Goal: Task Accomplishment & Management: Complete application form

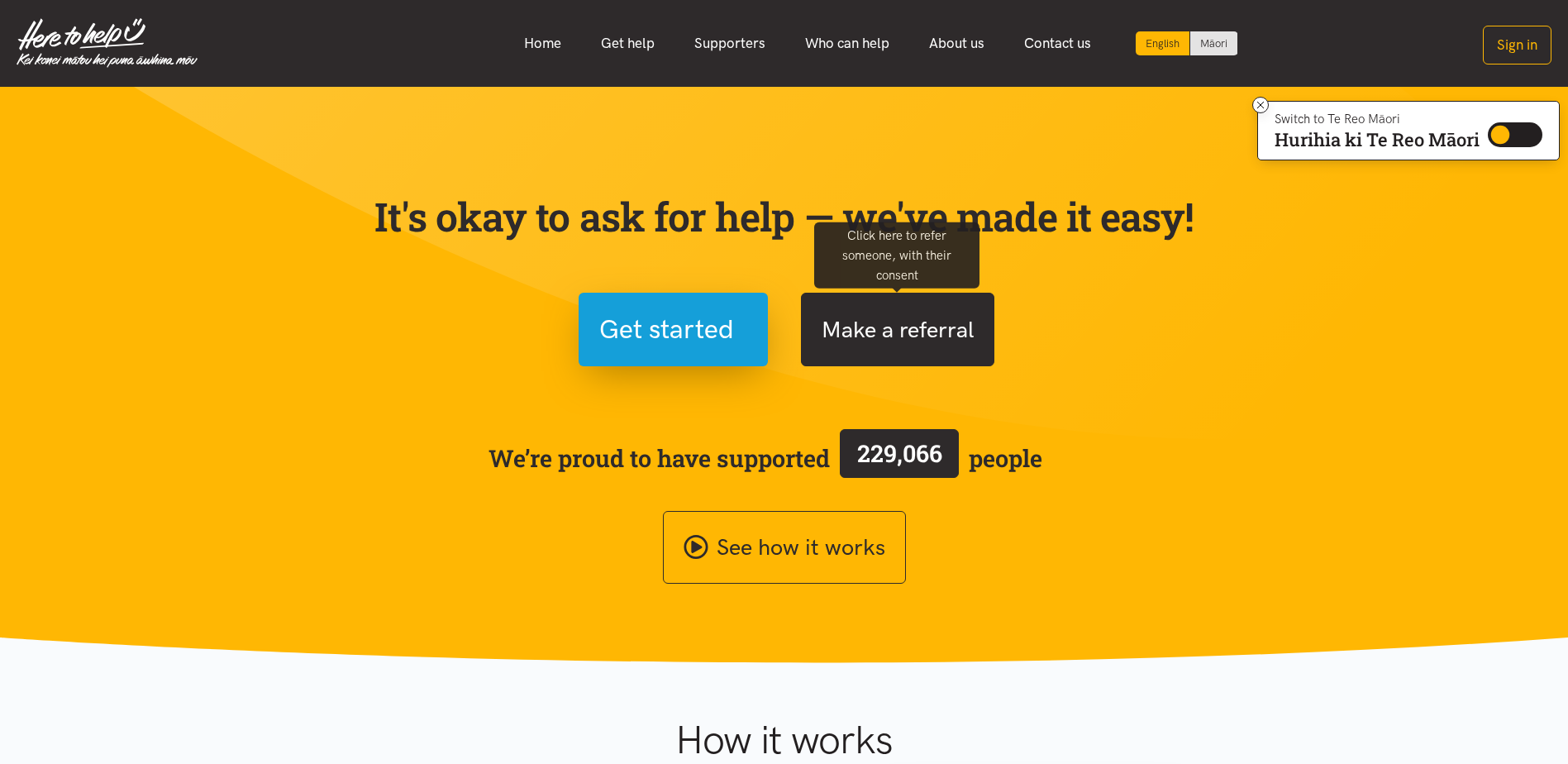
click at [938, 314] on button "Make a referral" at bounding box center [897, 329] width 194 height 74
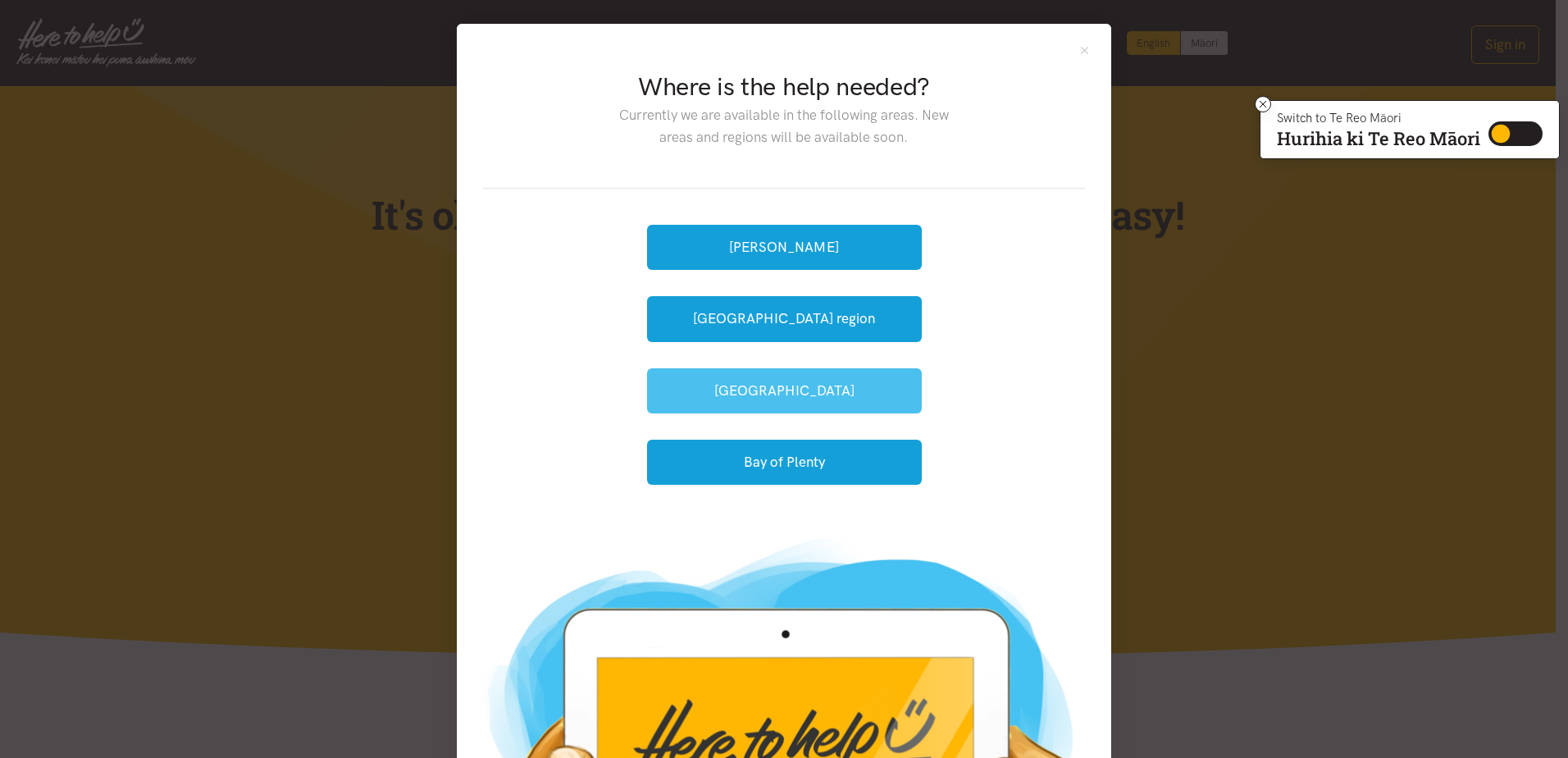
click at [848, 390] on button "[GEOGRAPHIC_DATA]" at bounding box center [784, 391] width 275 height 45
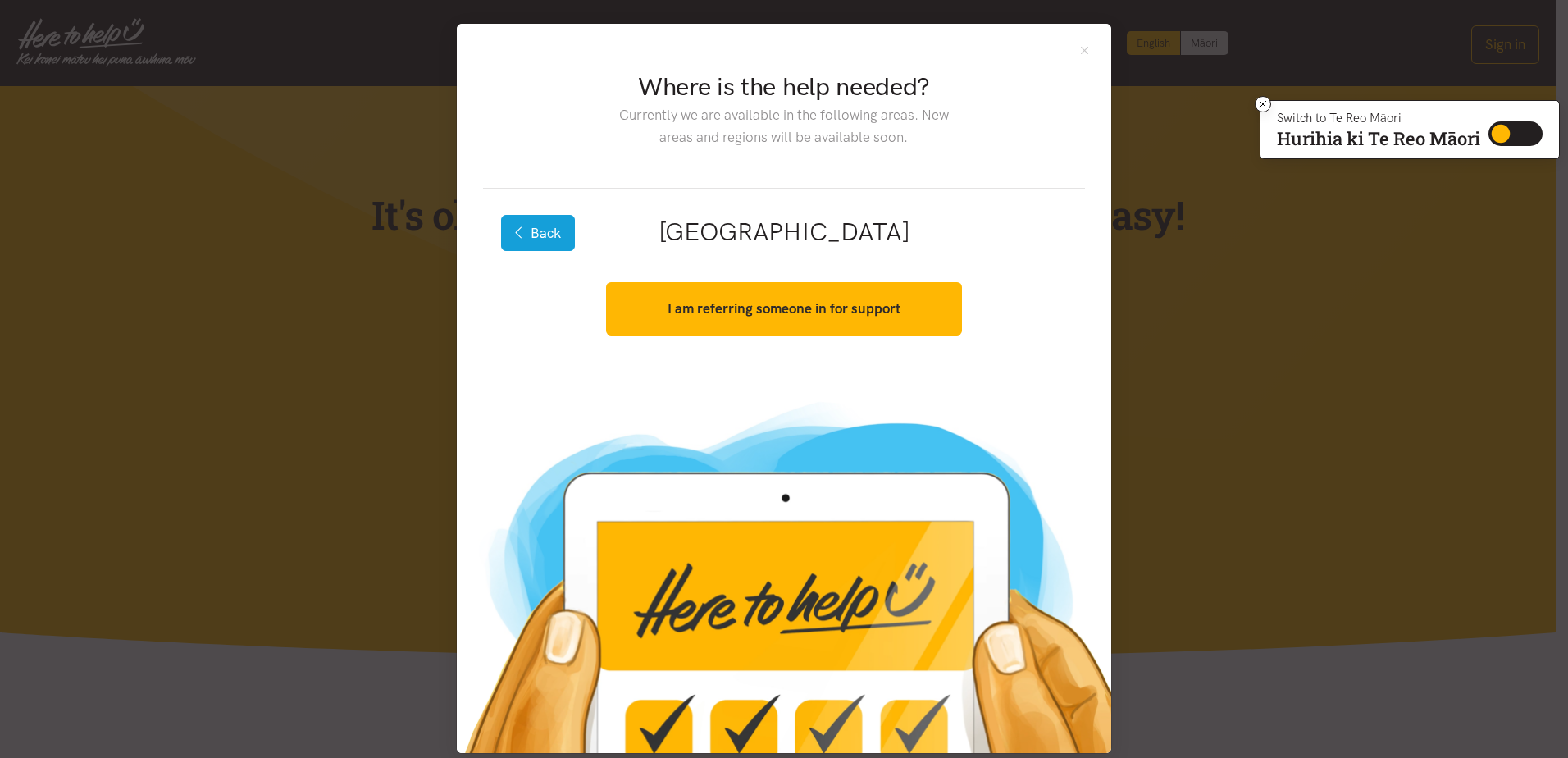
click at [525, 226] on button "Back" at bounding box center [538, 233] width 74 height 36
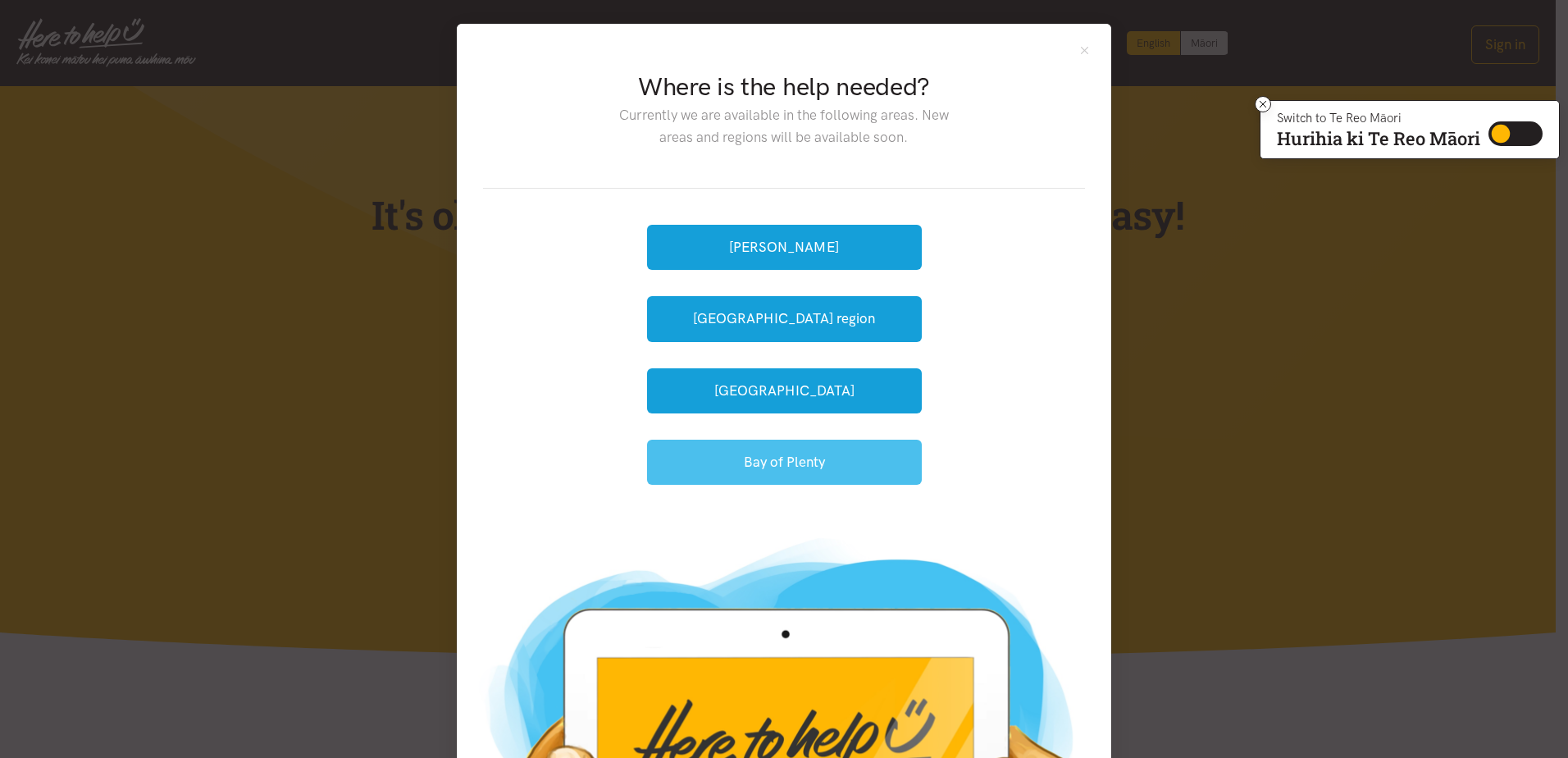
click at [781, 451] on button "Bay of Plenty" at bounding box center [784, 462] width 275 height 45
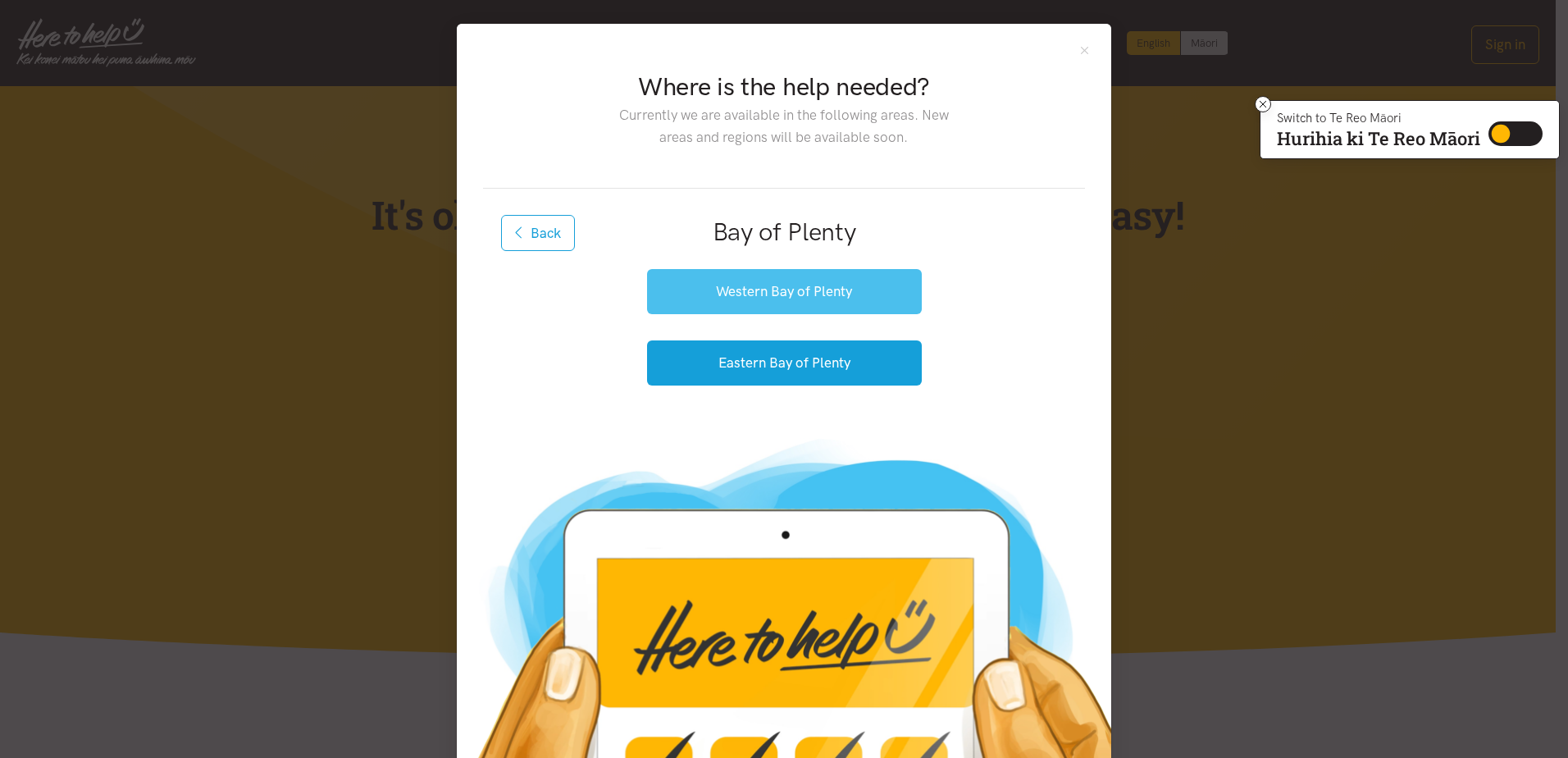
click at [732, 280] on button "Western Bay of Plenty" at bounding box center [784, 291] width 275 height 45
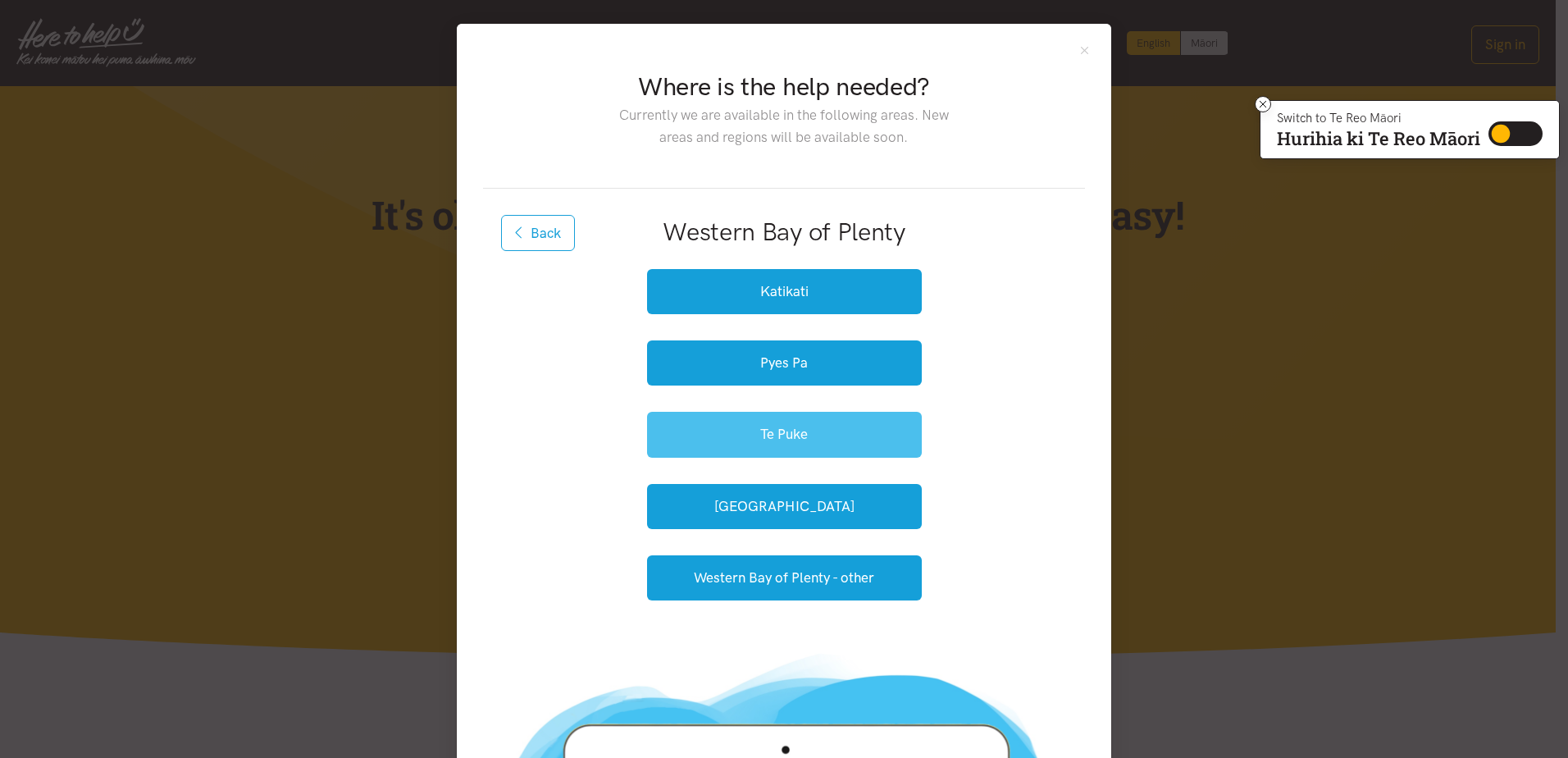
click at [817, 428] on button "Te Puke" at bounding box center [784, 434] width 275 height 45
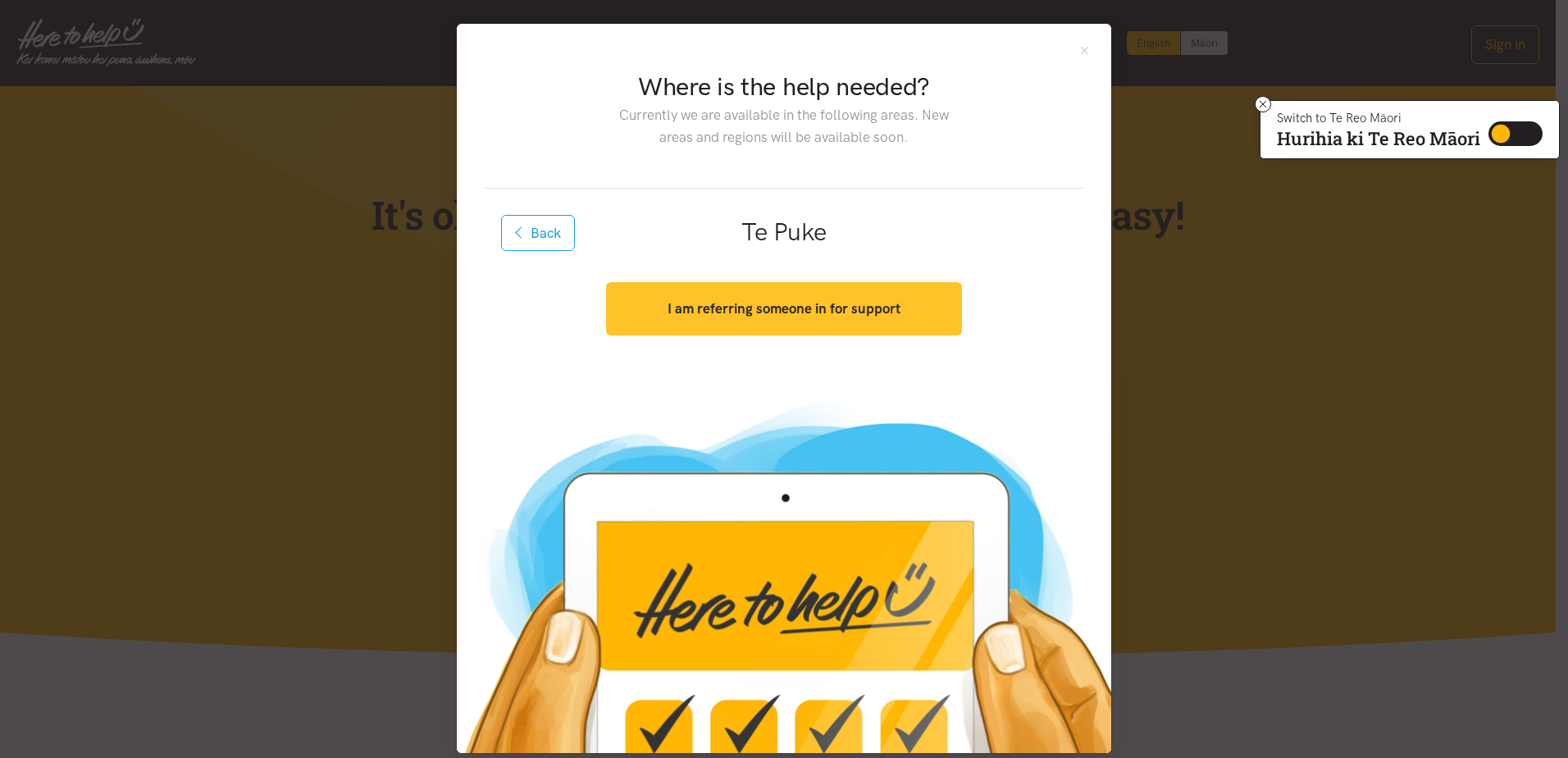
click at [792, 320] on button "I am referring someone in for support" at bounding box center [783, 308] width 355 height 54
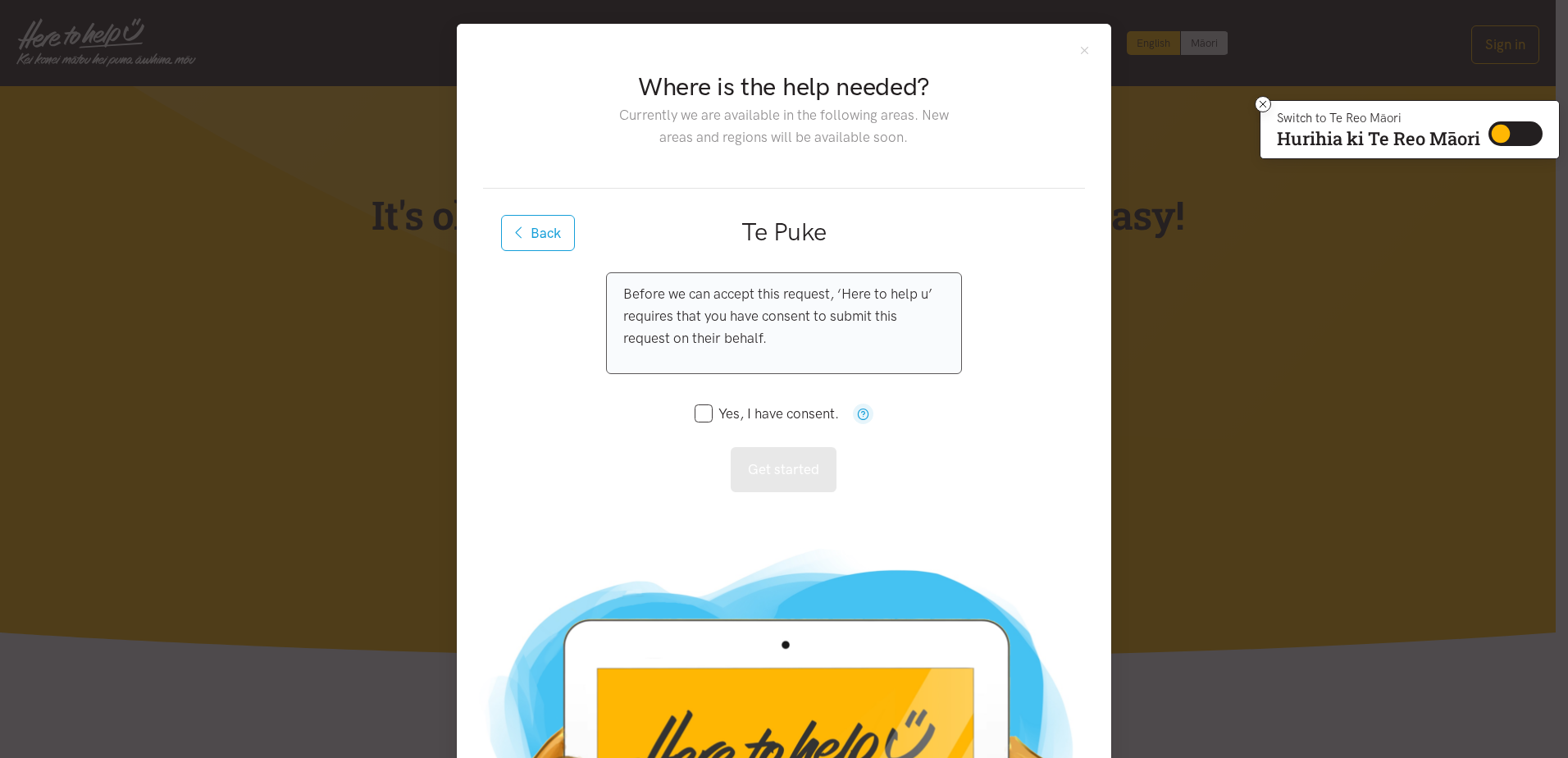
click at [701, 416] on input "Yes, I have consent." at bounding box center [766, 413] width 144 height 14
checkbox input "true"
click at [773, 475] on button "Get started" at bounding box center [783, 469] width 106 height 45
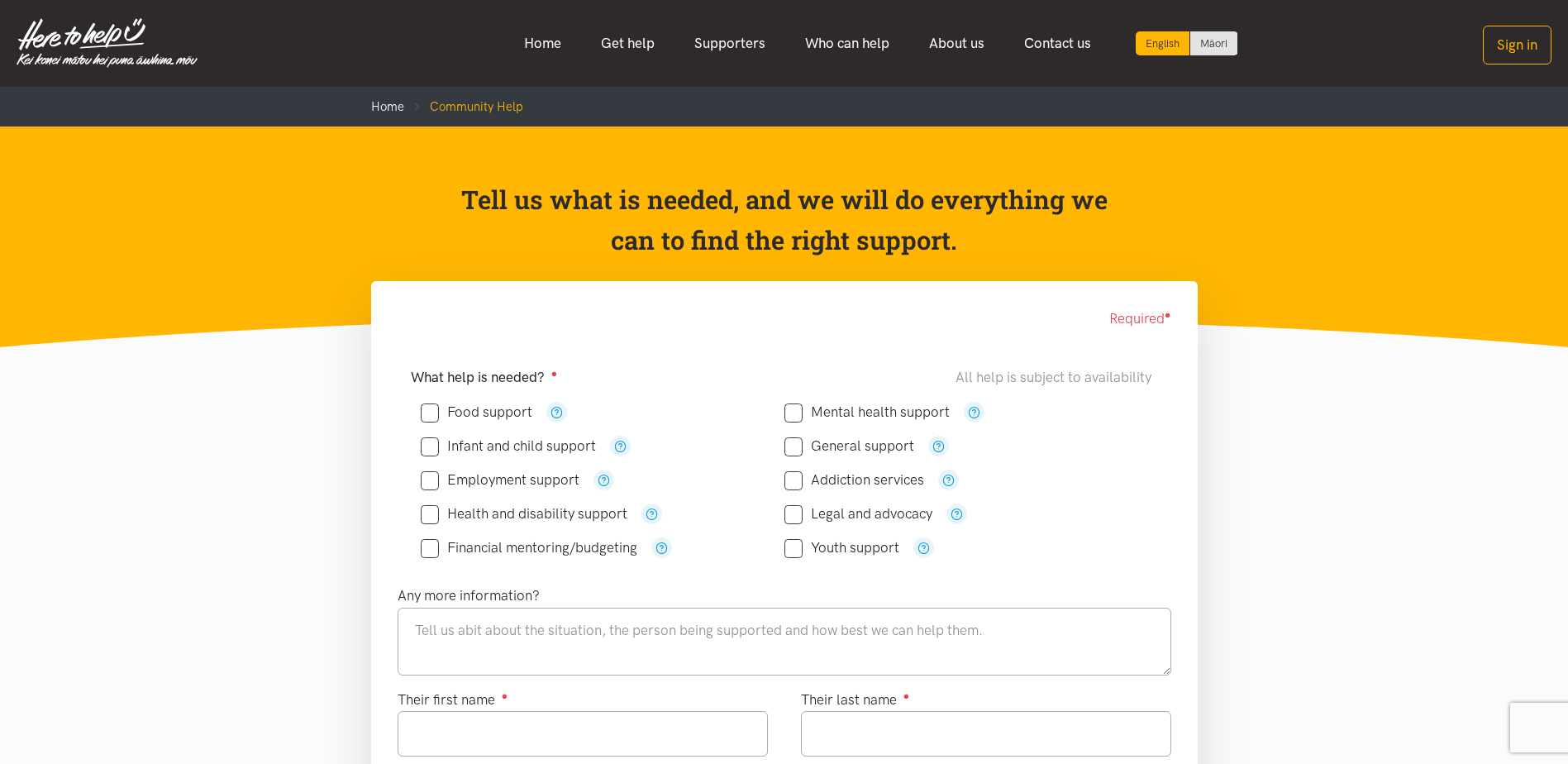
click at [425, 413] on input "Food support" at bounding box center [476, 412] width 111 height 14
checkbox input "true"
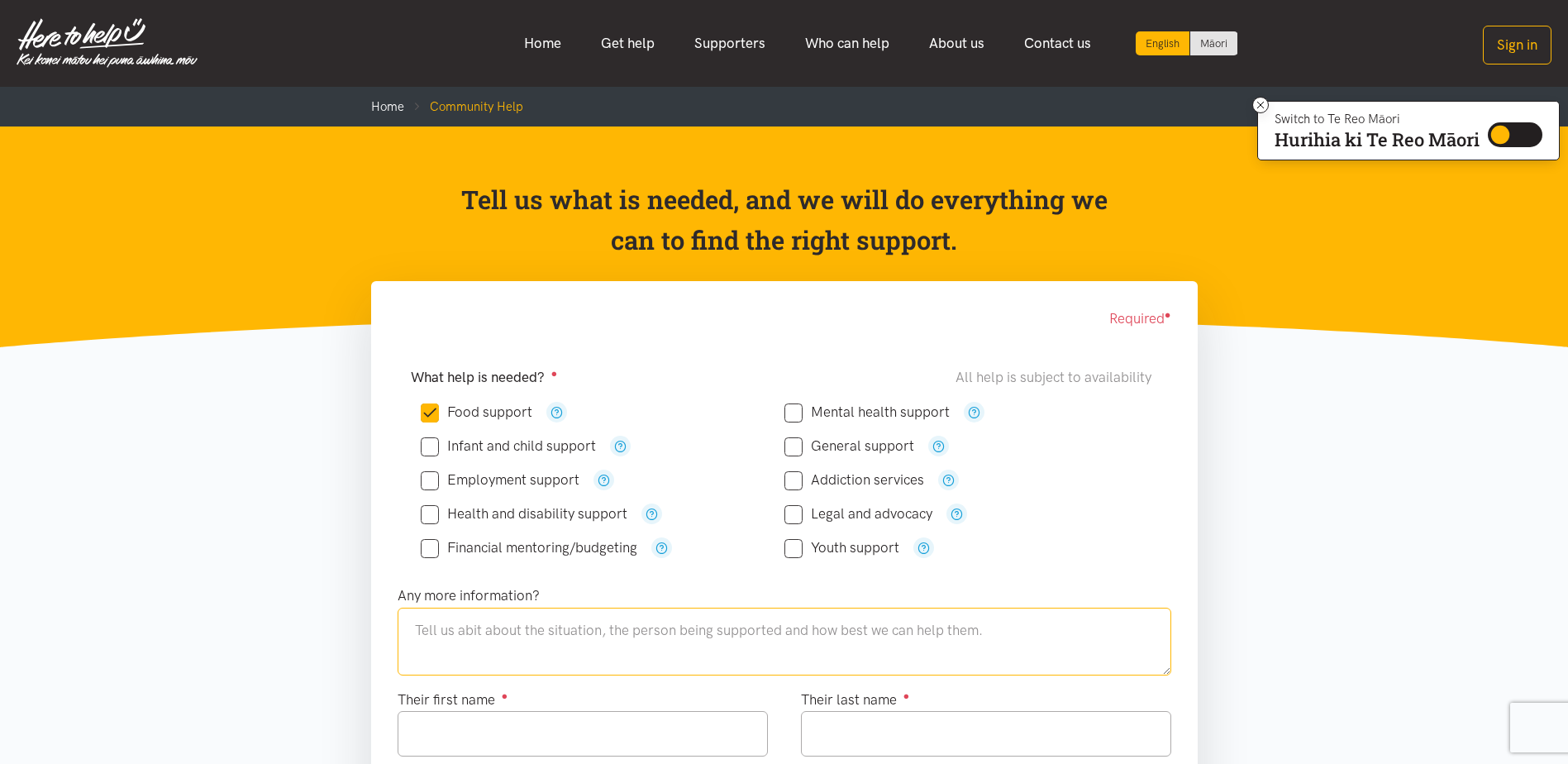
click at [419, 631] on textarea at bounding box center [784, 642] width 774 height 68
type textarea "M"
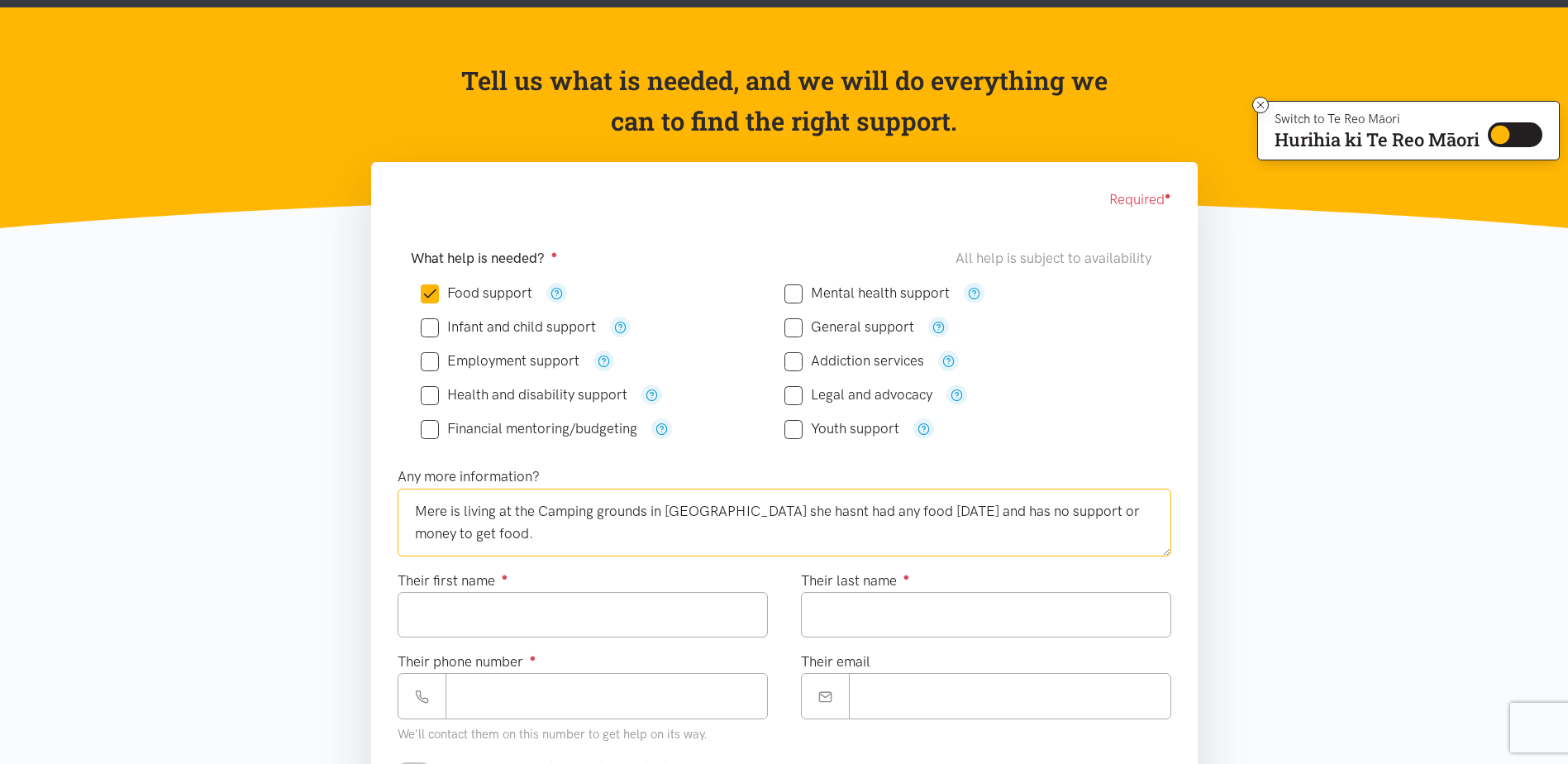
scroll to position [248, 0]
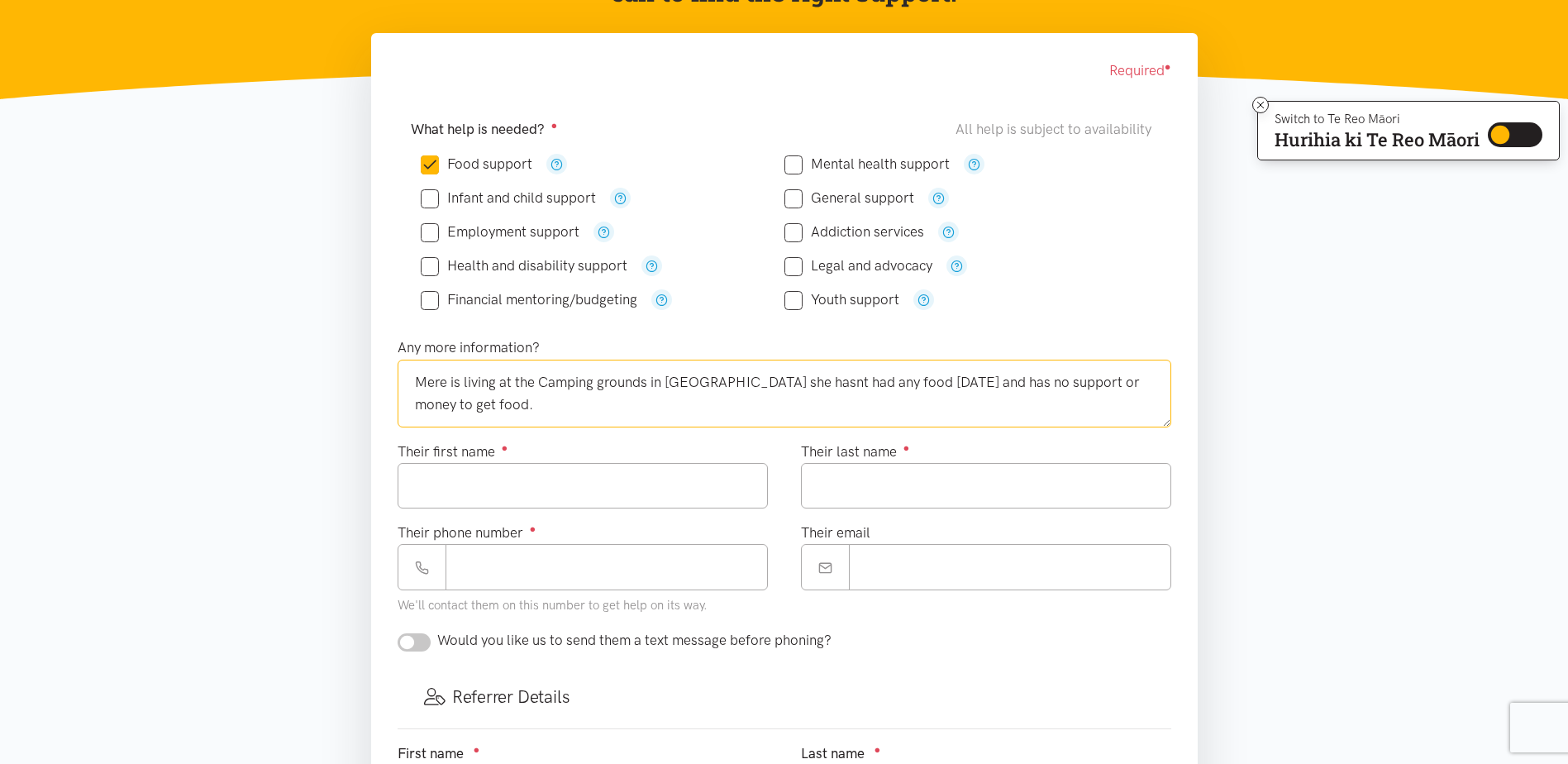
type textarea "Mere is living at the Camping grounds in [GEOGRAPHIC_DATA] she hasnt had any fo…"
click at [430, 481] on input "Their first name ●" at bounding box center [582, 486] width 371 height 46
type input "****"
click at [839, 491] on input "Their last name ●" at bounding box center [986, 486] width 371 height 46
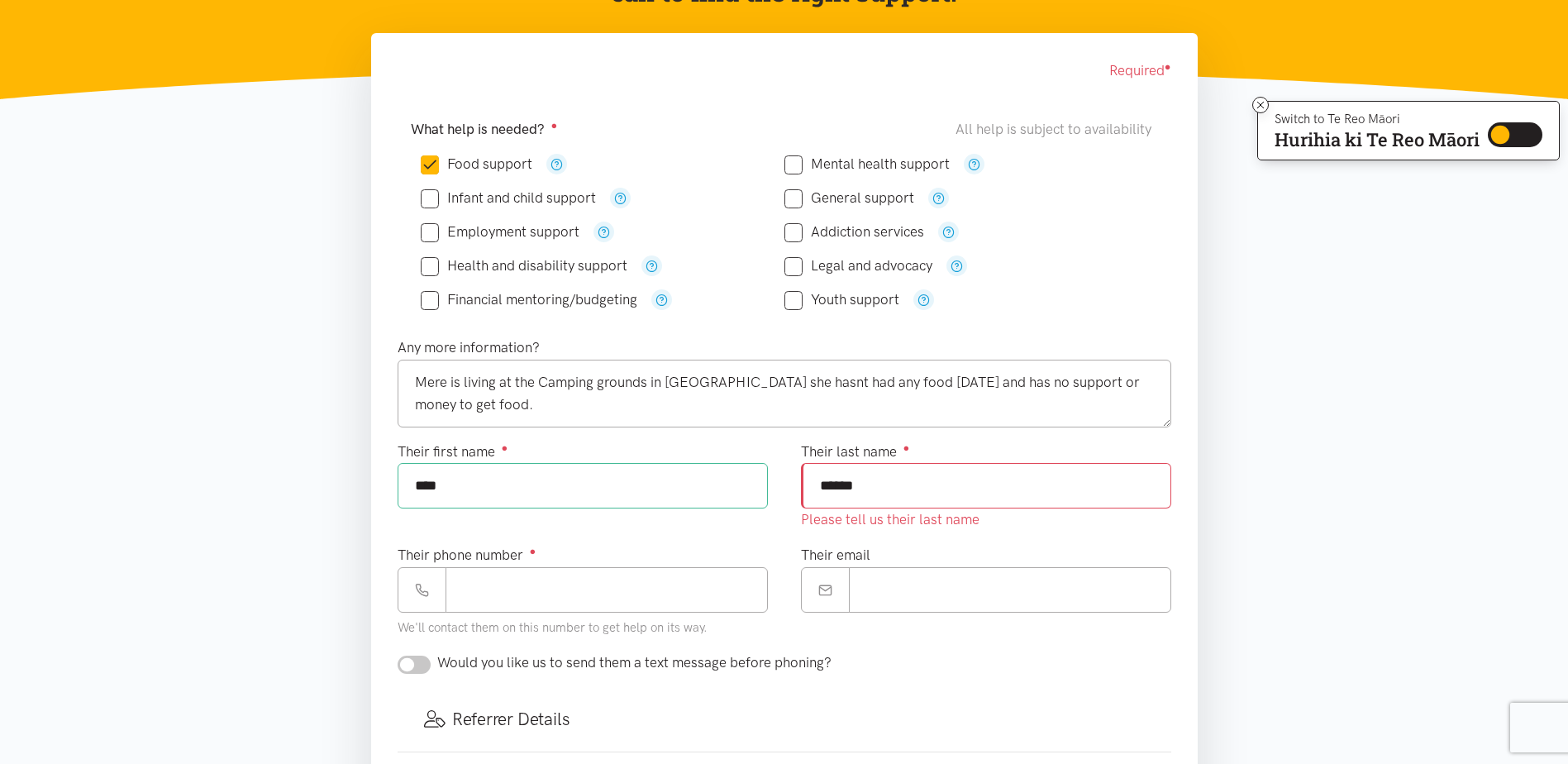
type input "******"
click at [517, 588] on input "Their phone number ●" at bounding box center [607, 589] width 322 height 46
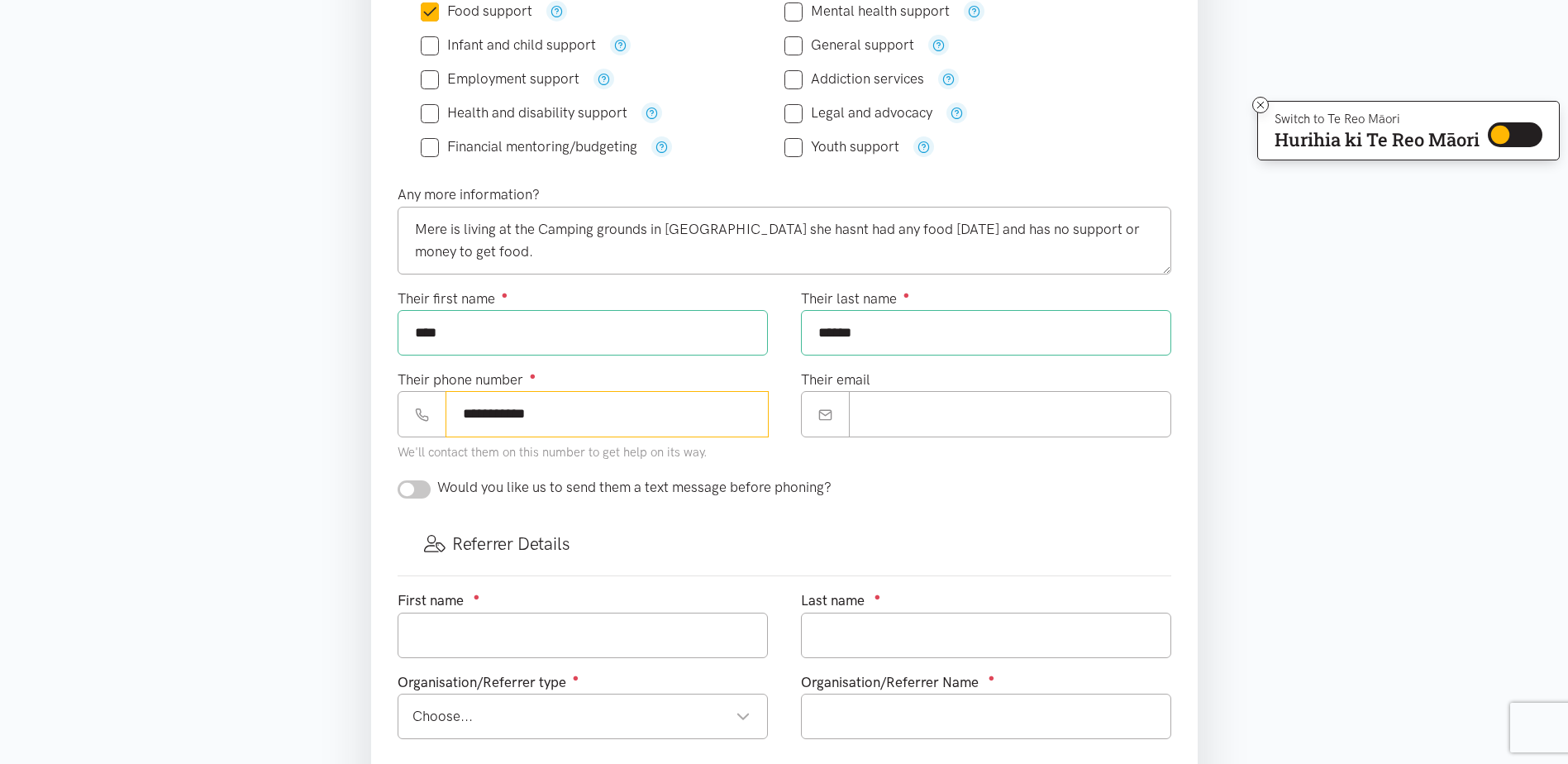
scroll to position [413, 0]
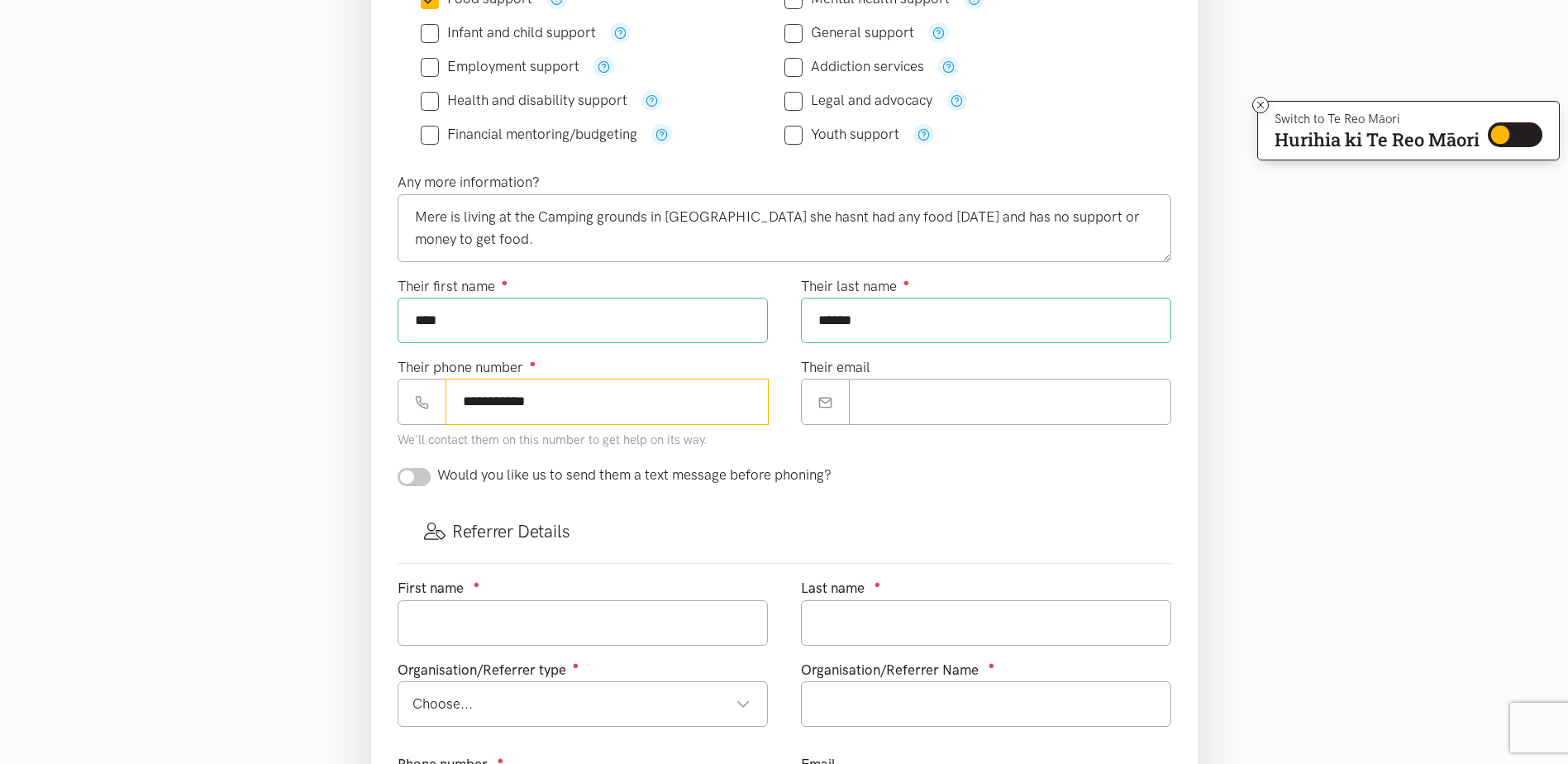
type input "**********"
click at [489, 500] on div "Referrer Details" at bounding box center [784, 532] width 774 height 65
click at [455, 494] on div "Would you like us to send them a text message before phoning?" at bounding box center [784, 481] width 807 height 36
drag, startPoint x: 412, startPoint y: 477, endPoint x: 426, endPoint y: 477, distance: 14.0
click at [426, 477] on input "checkbox" at bounding box center [414, 477] width 33 height 18
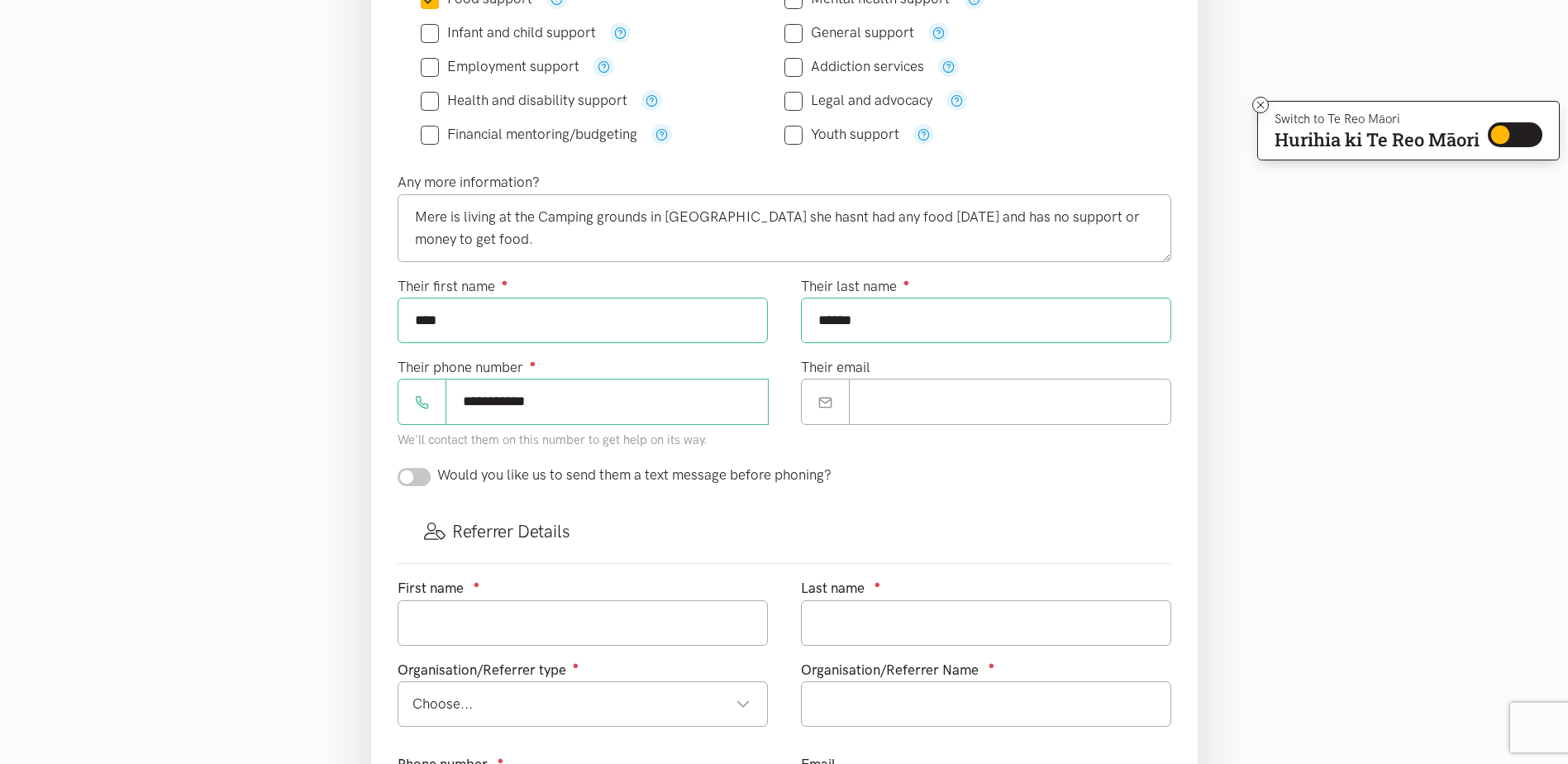
checkbox input "true"
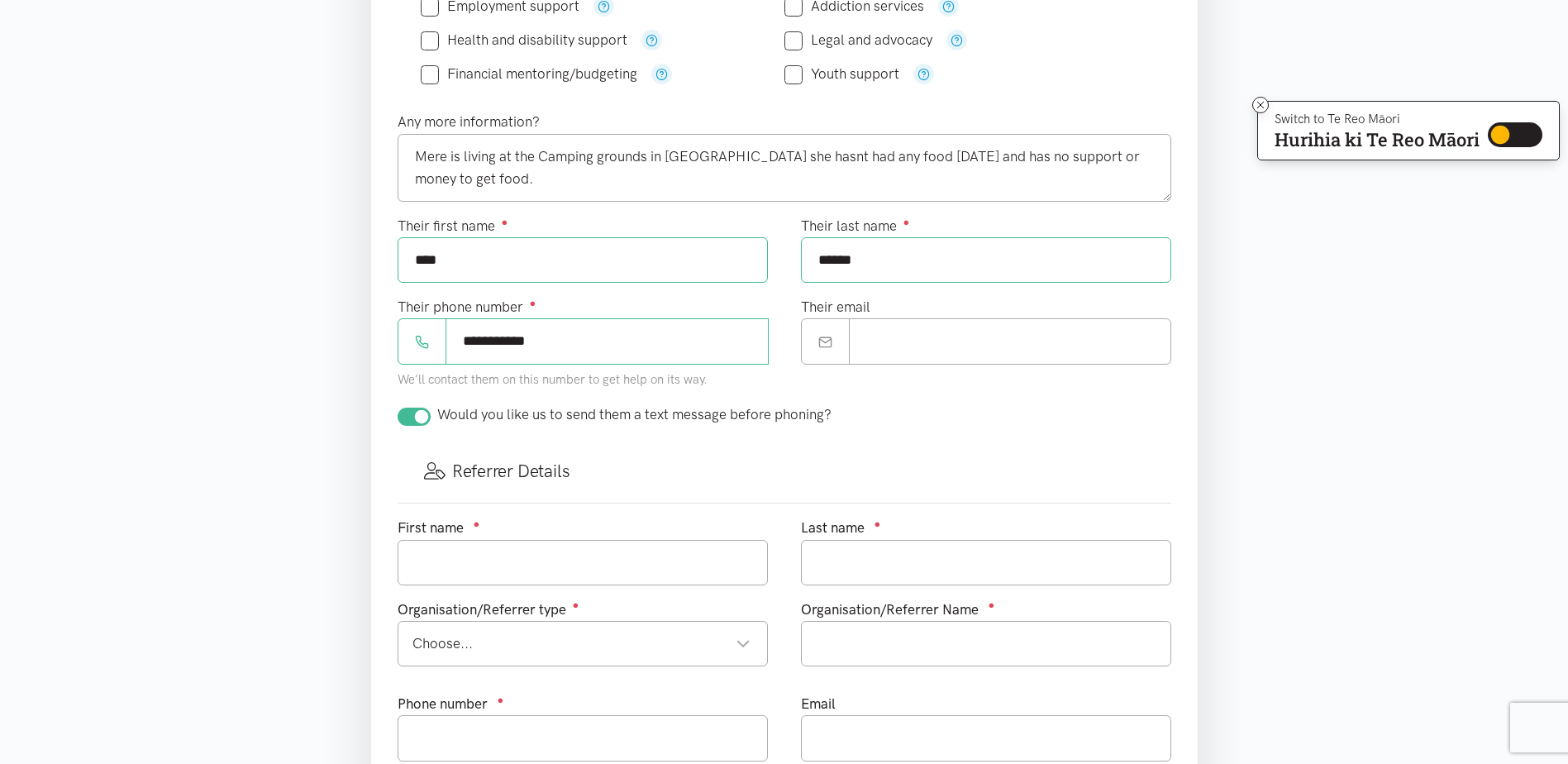
scroll to position [662, 0]
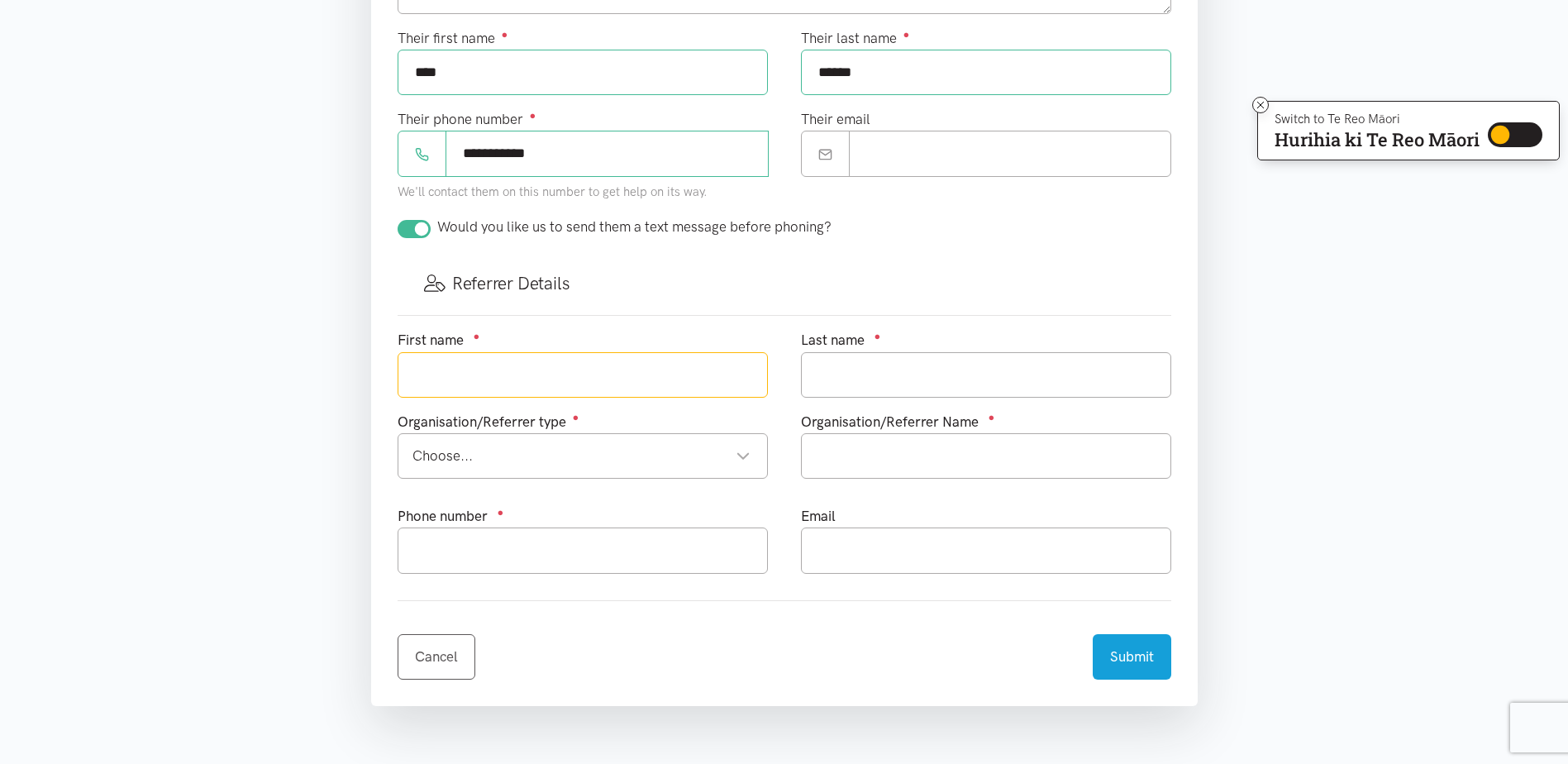
click at [457, 380] on input "text" at bounding box center [582, 375] width 371 height 46
type input "[PERSON_NAME]"
click at [914, 357] on input "text" at bounding box center [986, 375] width 371 height 46
click at [465, 455] on div "Choose..." at bounding box center [581, 456] width 338 height 22
type input "Brebner"
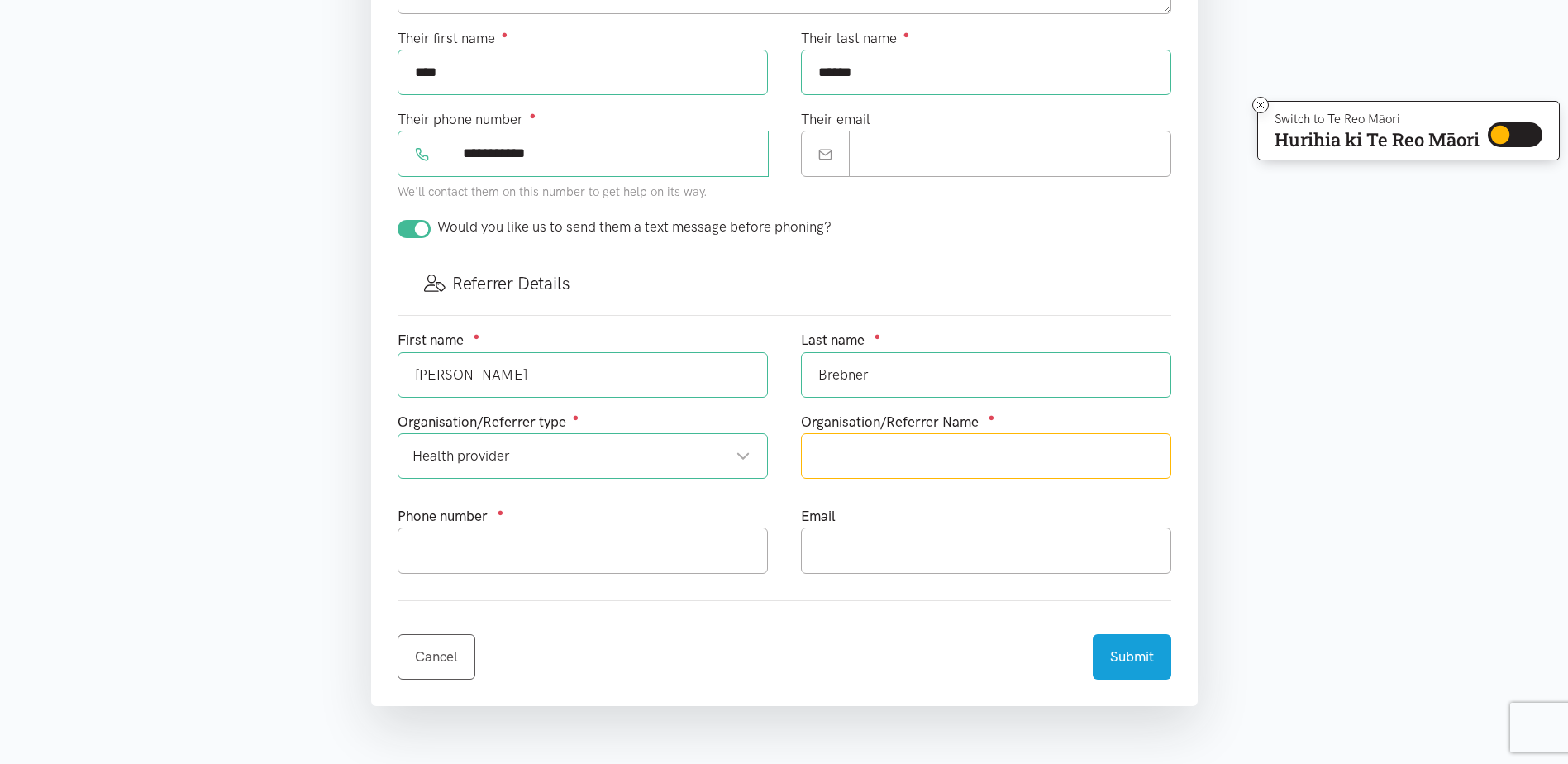
click at [863, 455] on input "text" at bounding box center [986, 456] width 371 height 46
type input "Tautoko Mai"
click at [545, 552] on input "text" at bounding box center [582, 550] width 371 height 46
click at [455, 547] on input "02727" at bounding box center [582, 550] width 371 height 46
type input "0272744676"
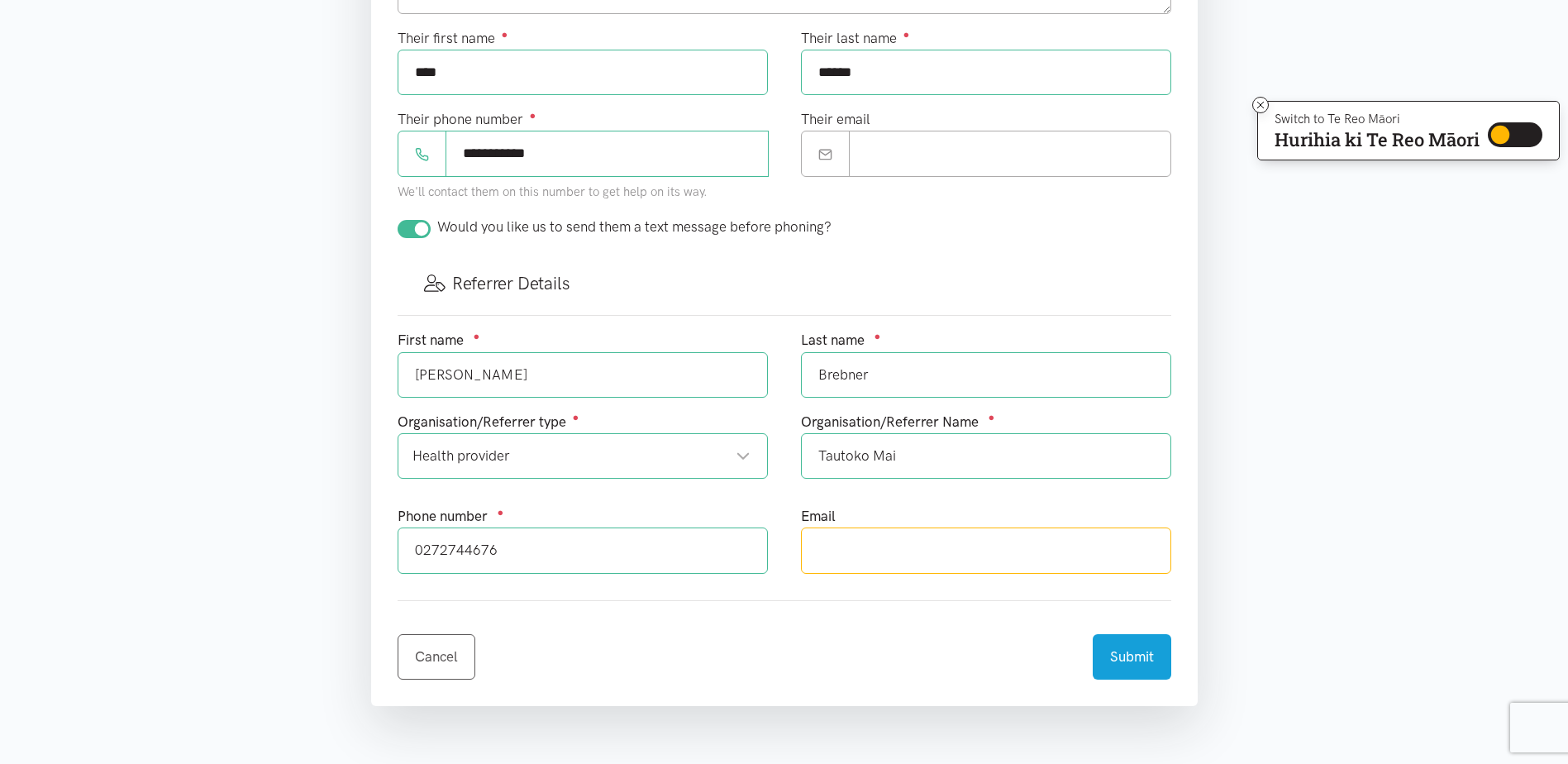
click at [819, 551] on input "text" at bounding box center [986, 550] width 371 height 46
type input "[PERSON_NAME][EMAIL_ADDRESS][PERSON_NAME][DOMAIN_NAME]"
click at [1131, 648] on button "Submit" at bounding box center [1132, 654] width 78 height 46
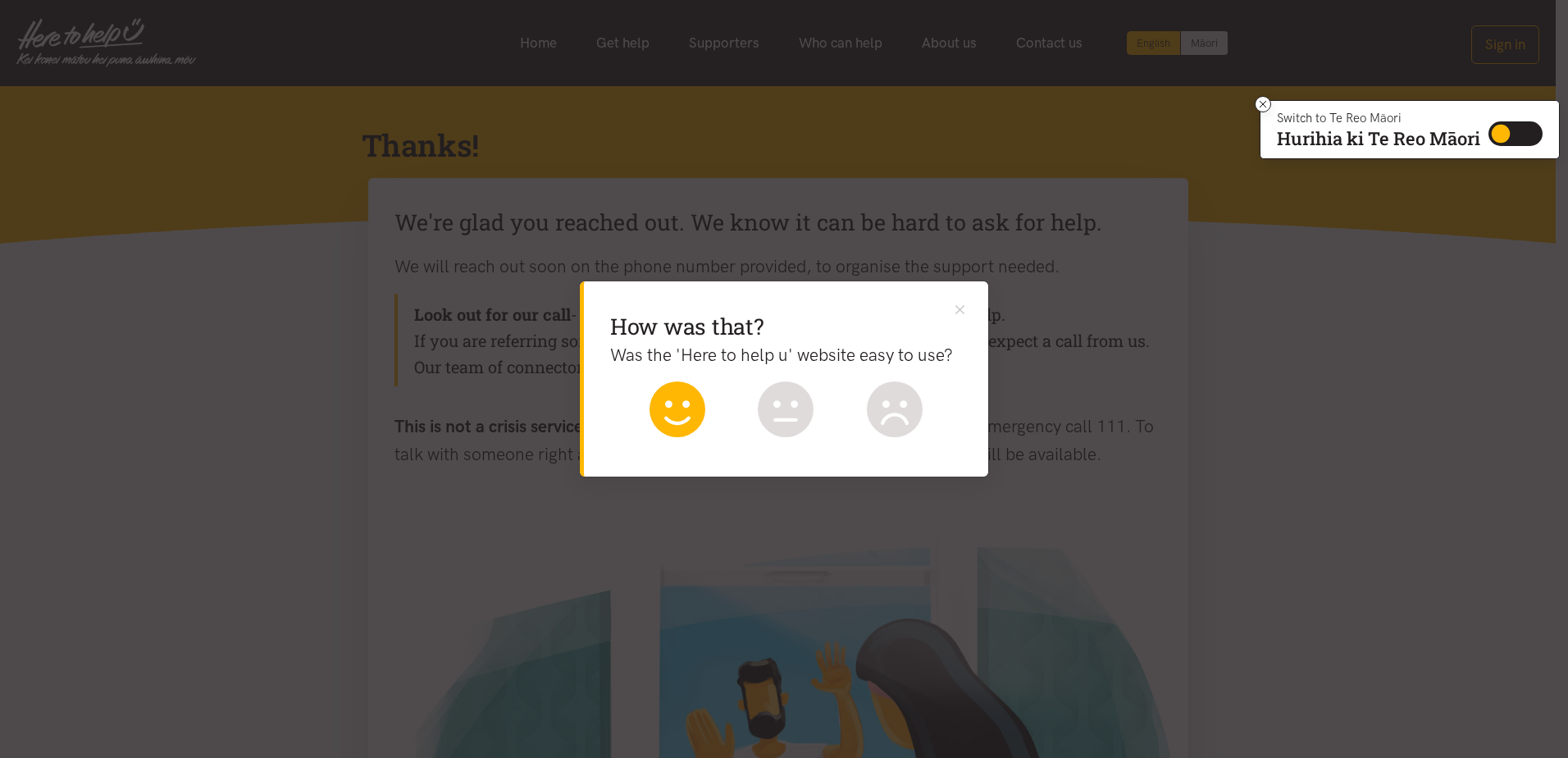
click at [674, 416] on icon at bounding box center [678, 410] width 56 height 56
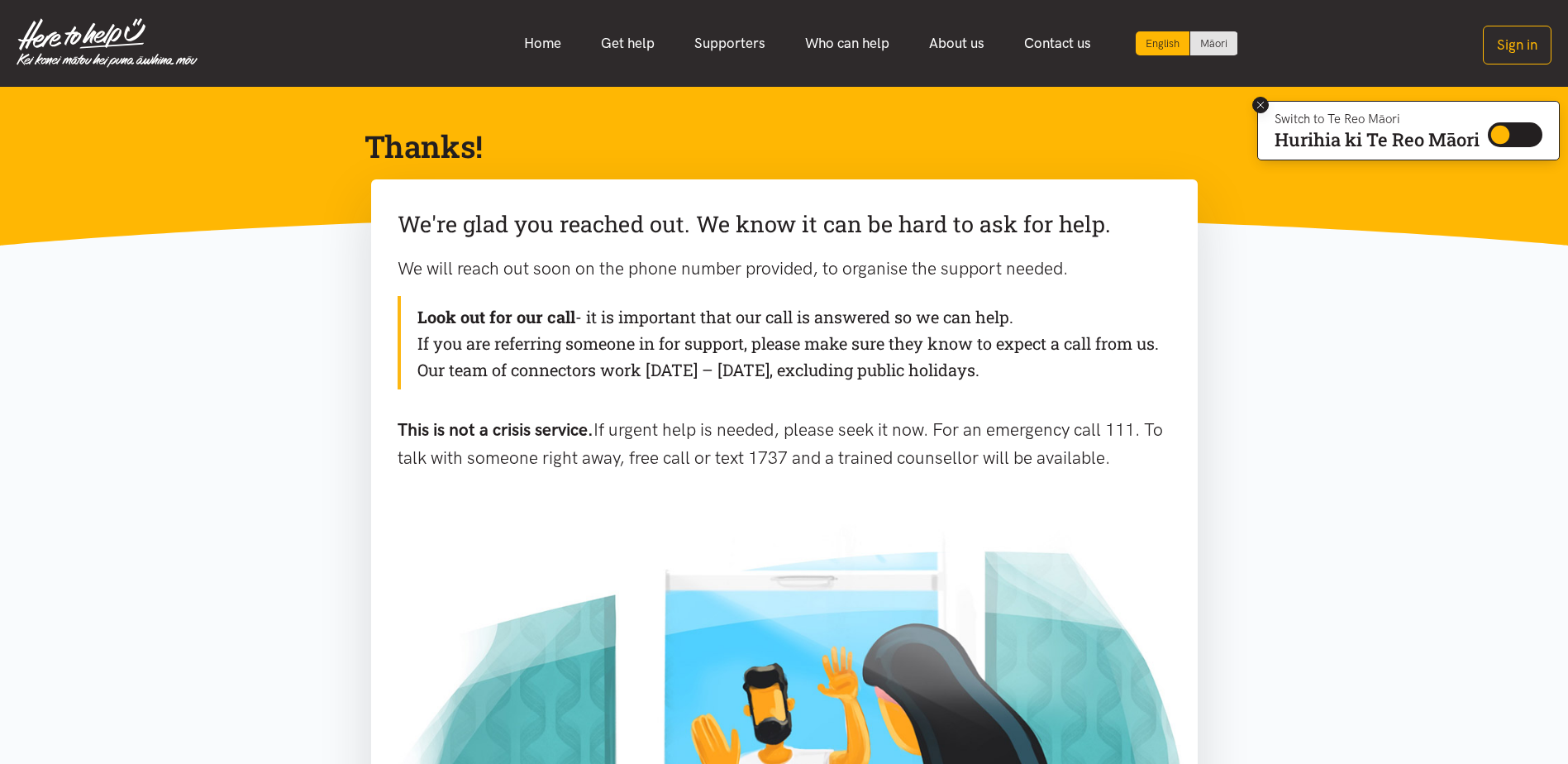
click at [1264, 106] on button at bounding box center [1261, 105] width 17 height 17
